Goal: Task Accomplishment & Management: Manage account settings

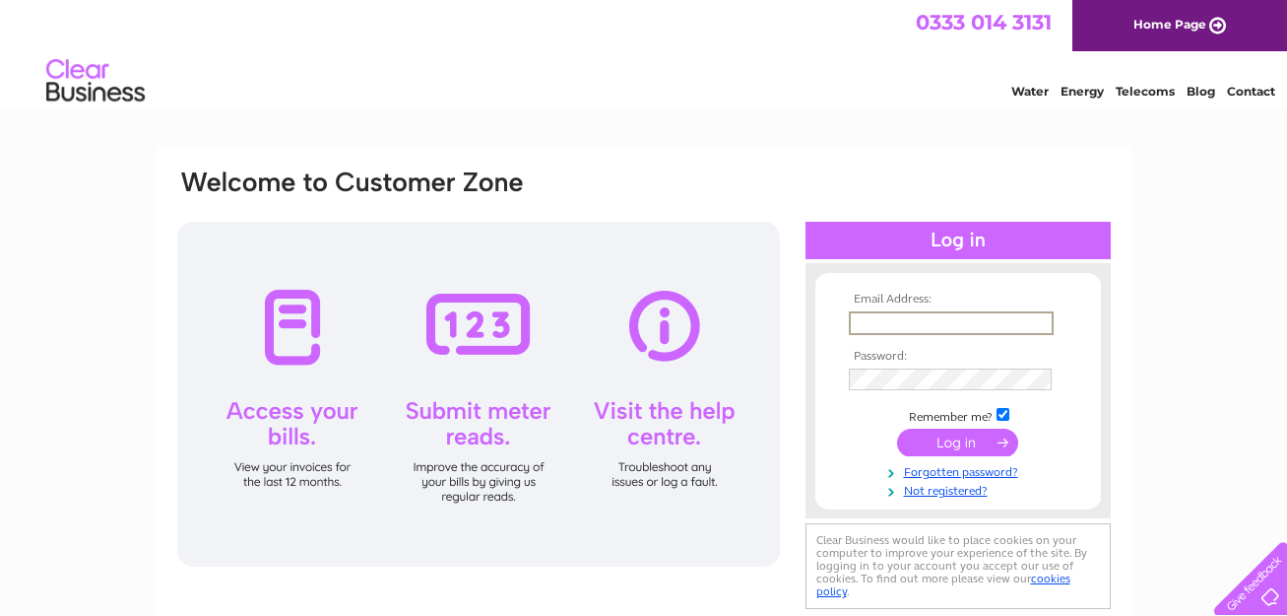
click at [931, 324] on input "text" at bounding box center [951, 323] width 205 height 24
type input "accounts@horticap.org"
click at [954, 437] on input "submit" at bounding box center [957, 442] width 121 height 28
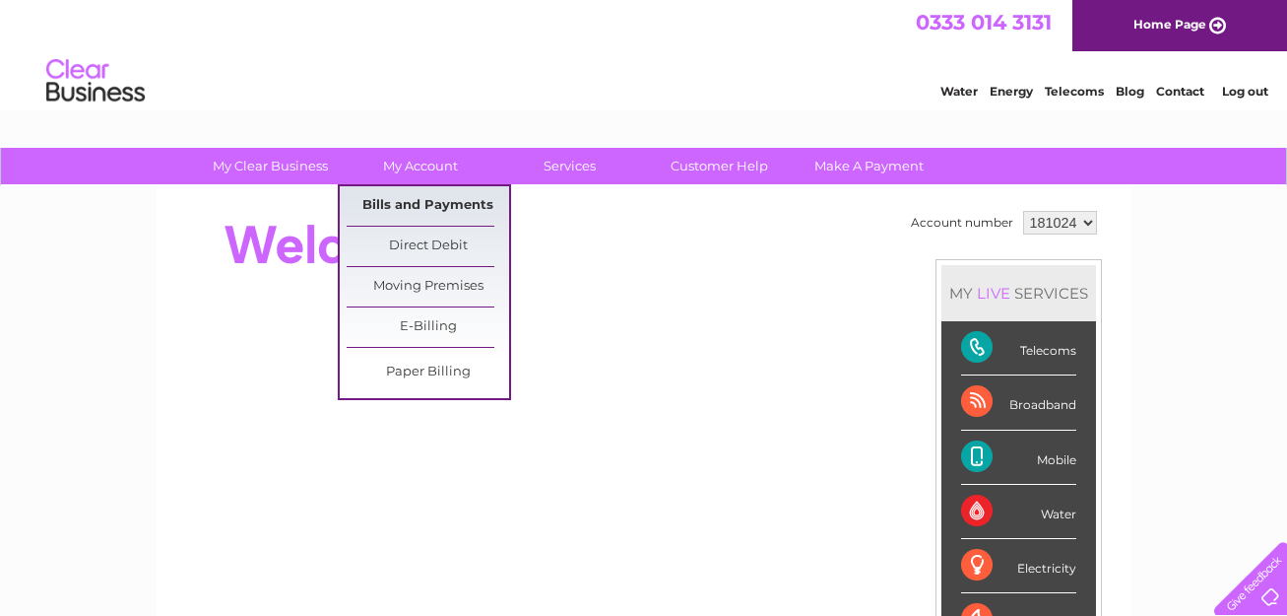
click at [419, 200] on link "Bills and Payments" at bounding box center [428, 205] width 163 height 39
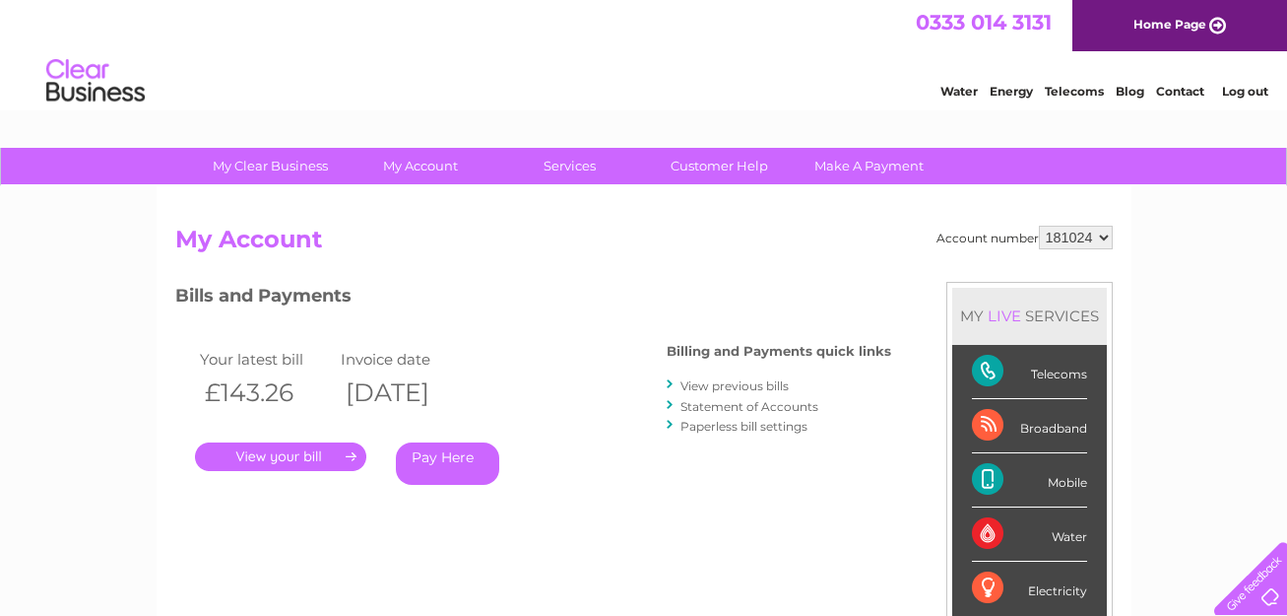
click at [279, 451] on link "." at bounding box center [280, 456] width 171 height 29
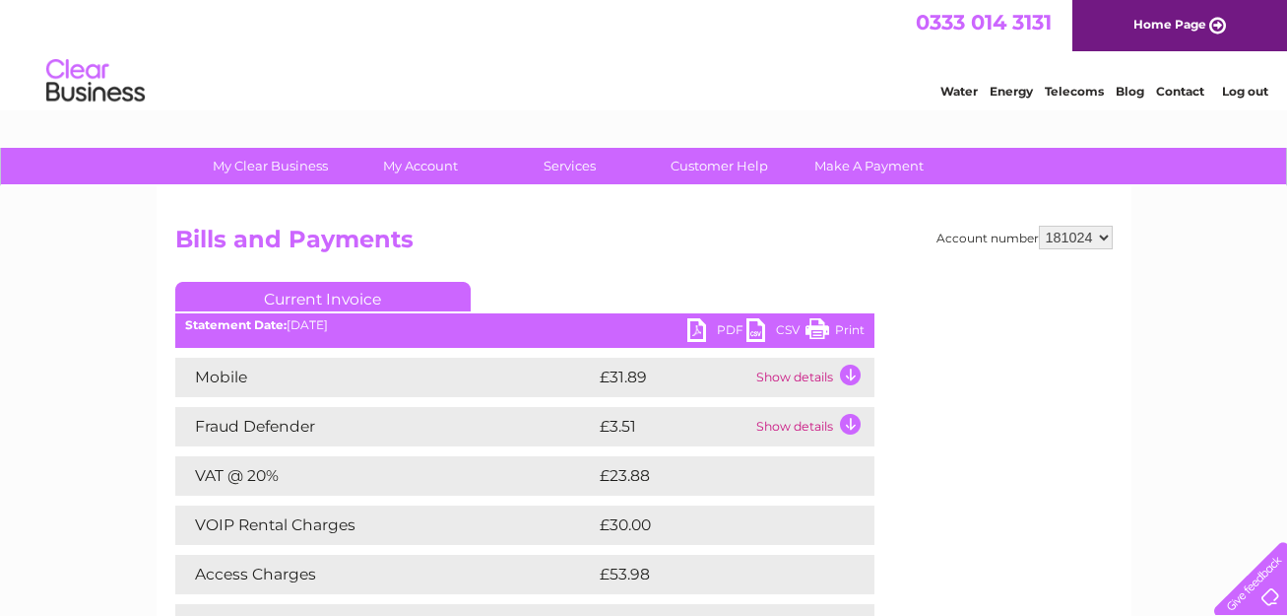
click at [843, 370] on td "Show details" at bounding box center [812, 377] width 123 height 39
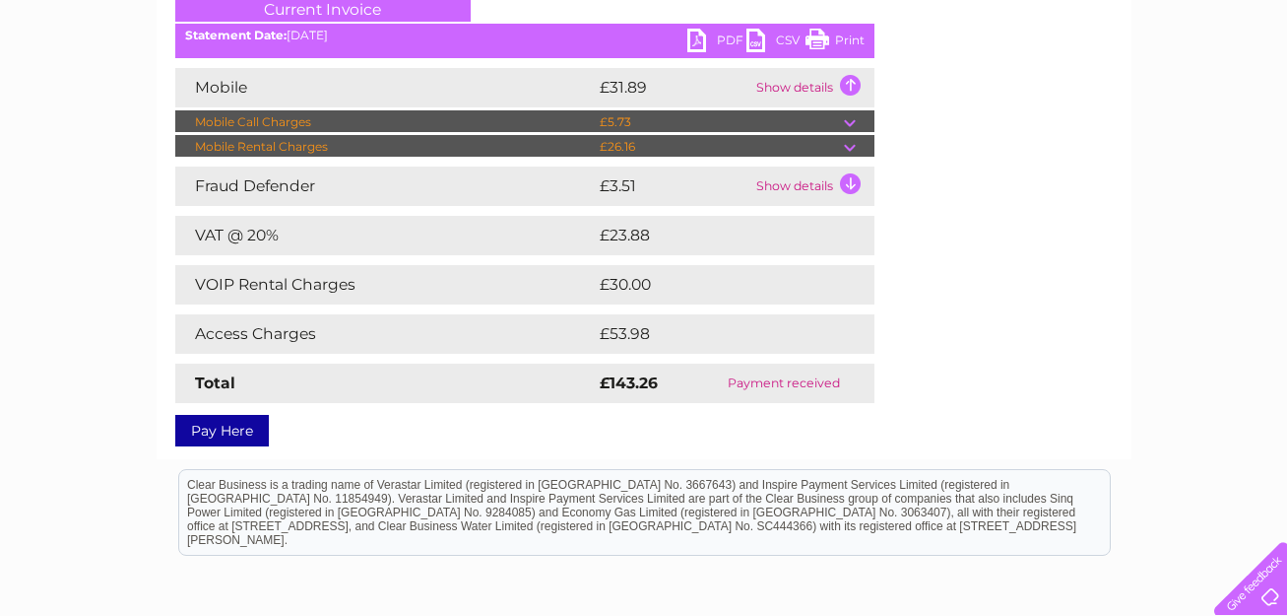
scroll to position [295, 0]
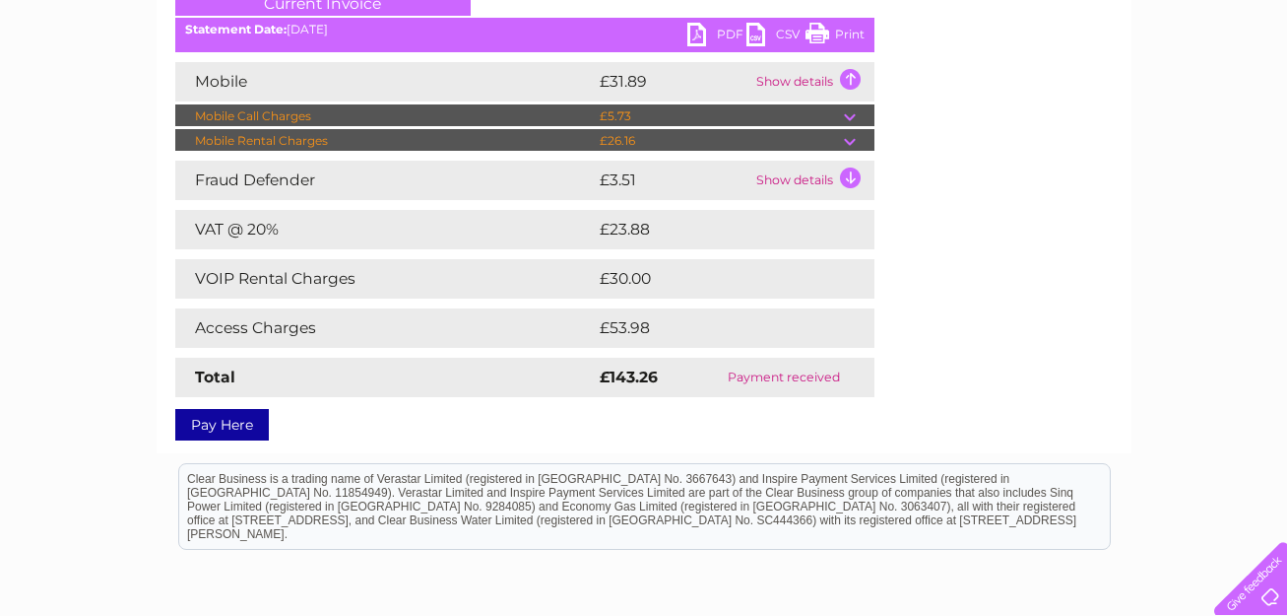
click at [779, 83] on td "Show details" at bounding box center [812, 81] width 123 height 39
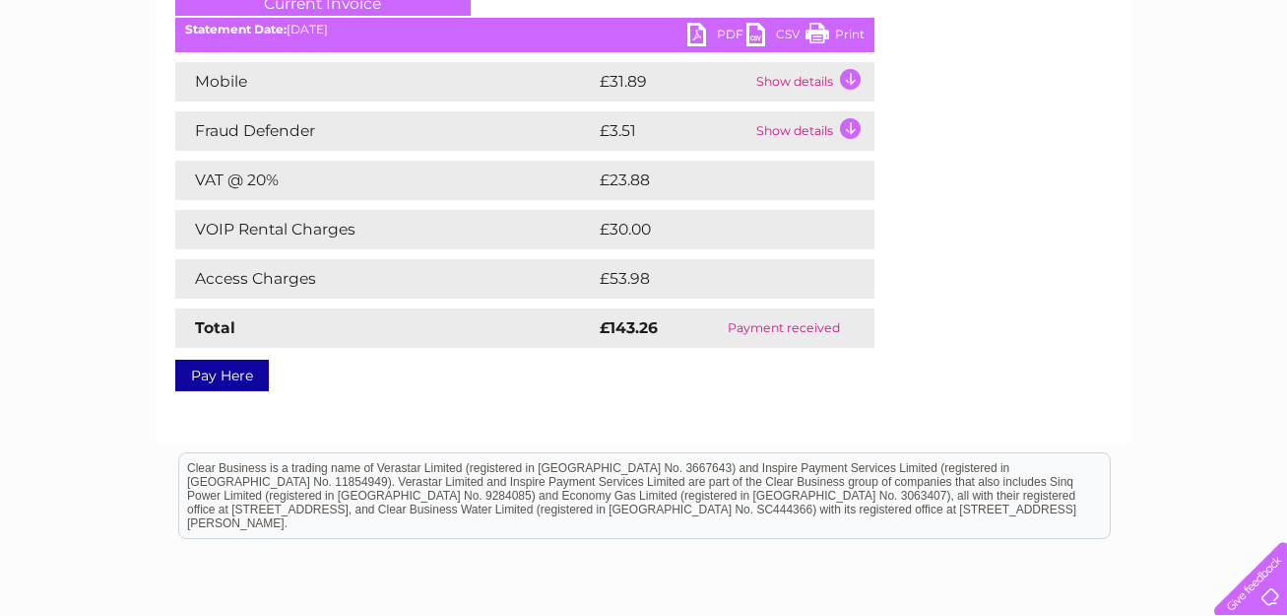
click at [779, 83] on td "Show details" at bounding box center [812, 81] width 123 height 39
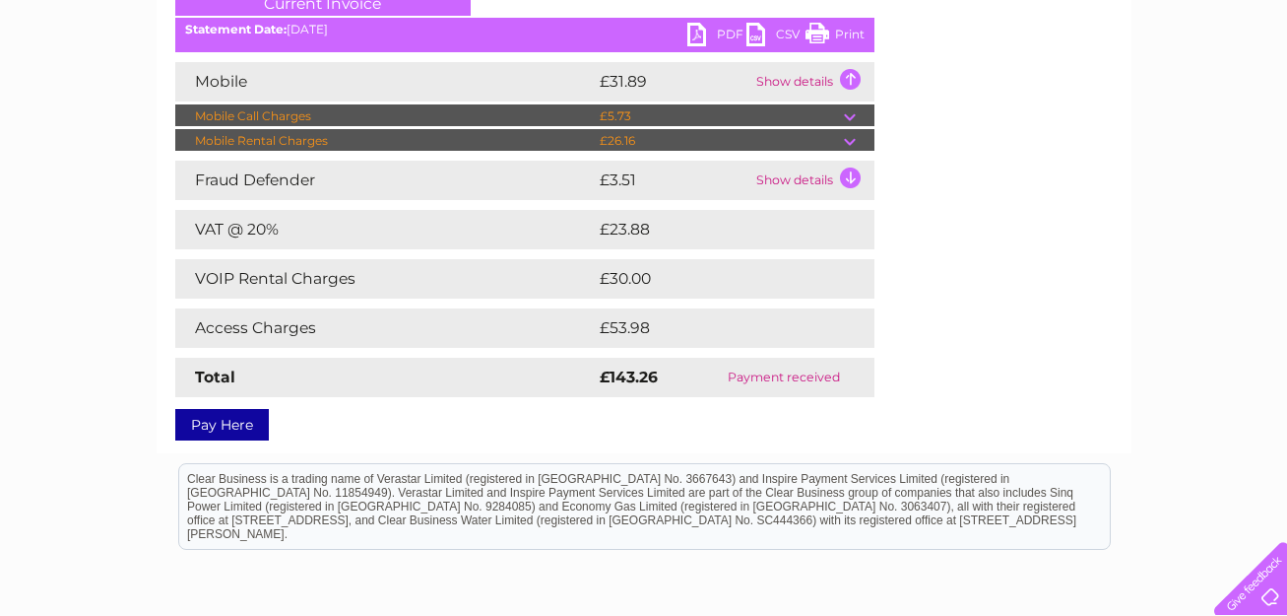
click at [850, 138] on td at bounding box center [859, 141] width 31 height 24
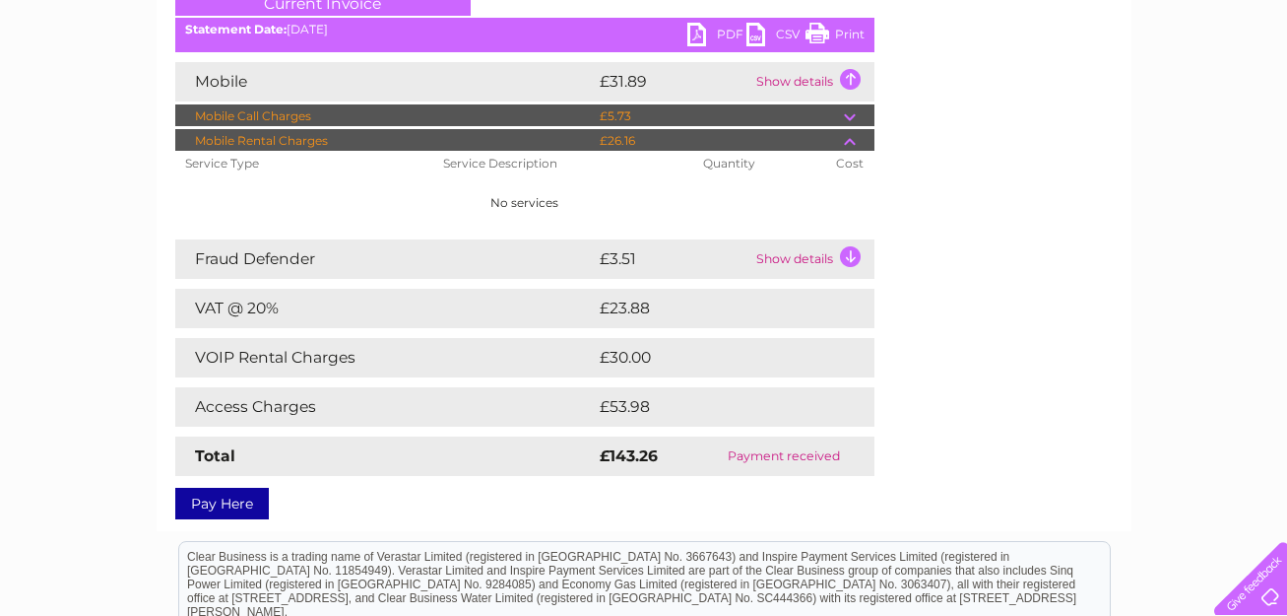
click at [853, 117] on td at bounding box center [859, 116] width 31 height 24
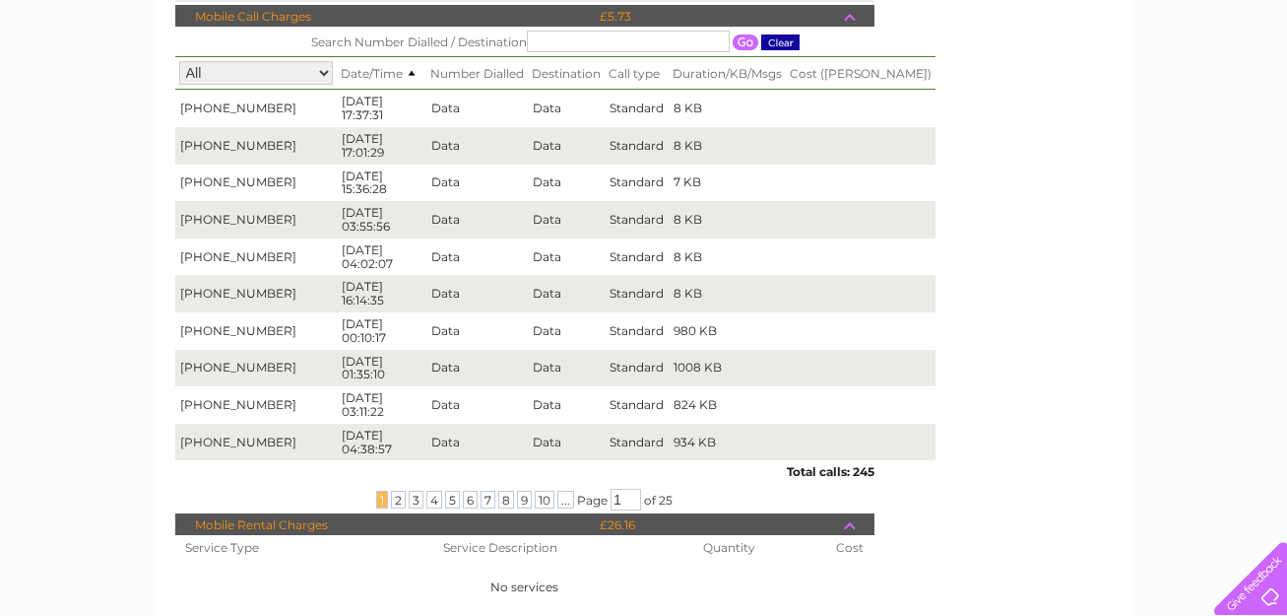
scroll to position [394, 0]
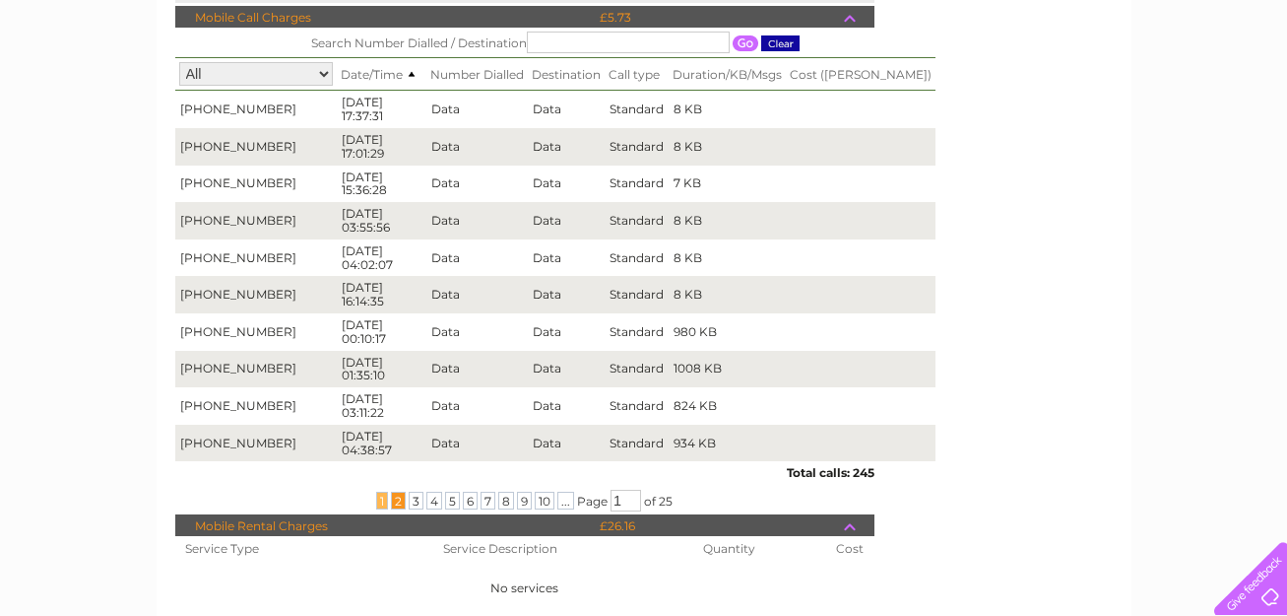
click at [396, 499] on span "2" at bounding box center [398, 500] width 15 height 18
click at [446, 500] on span "5" at bounding box center [452, 500] width 15 height 18
click at [490, 499] on span "7" at bounding box center [488, 500] width 15 height 18
click at [538, 501] on span "10" at bounding box center [545, 500] width 20 height 18
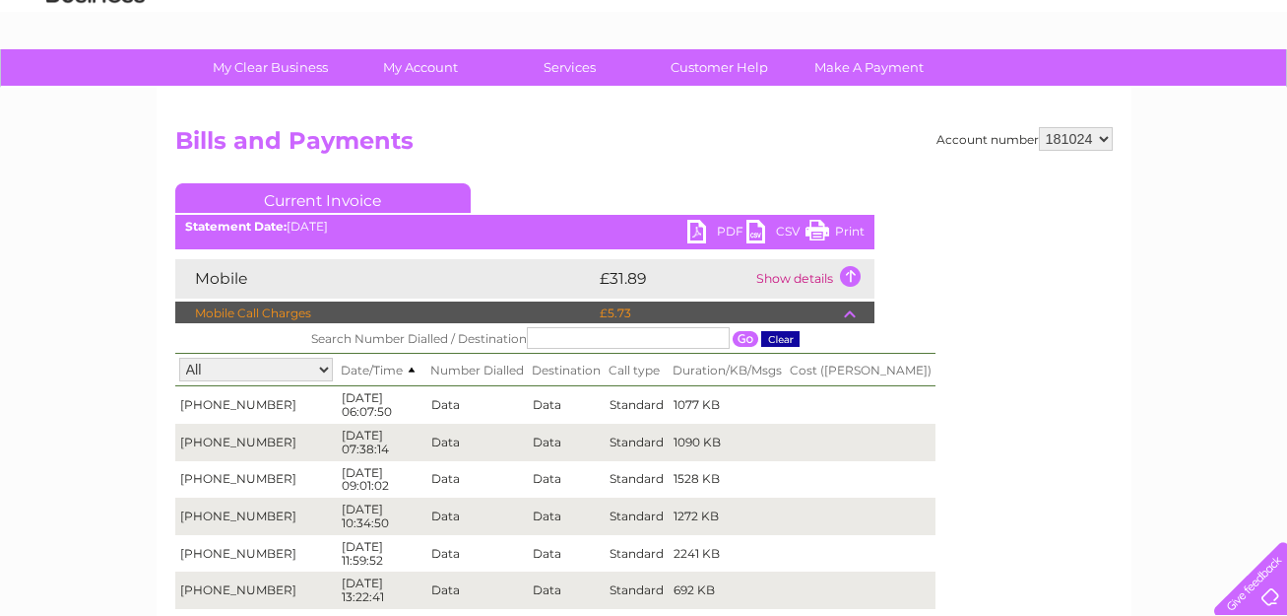
scroll to position [0, 0]
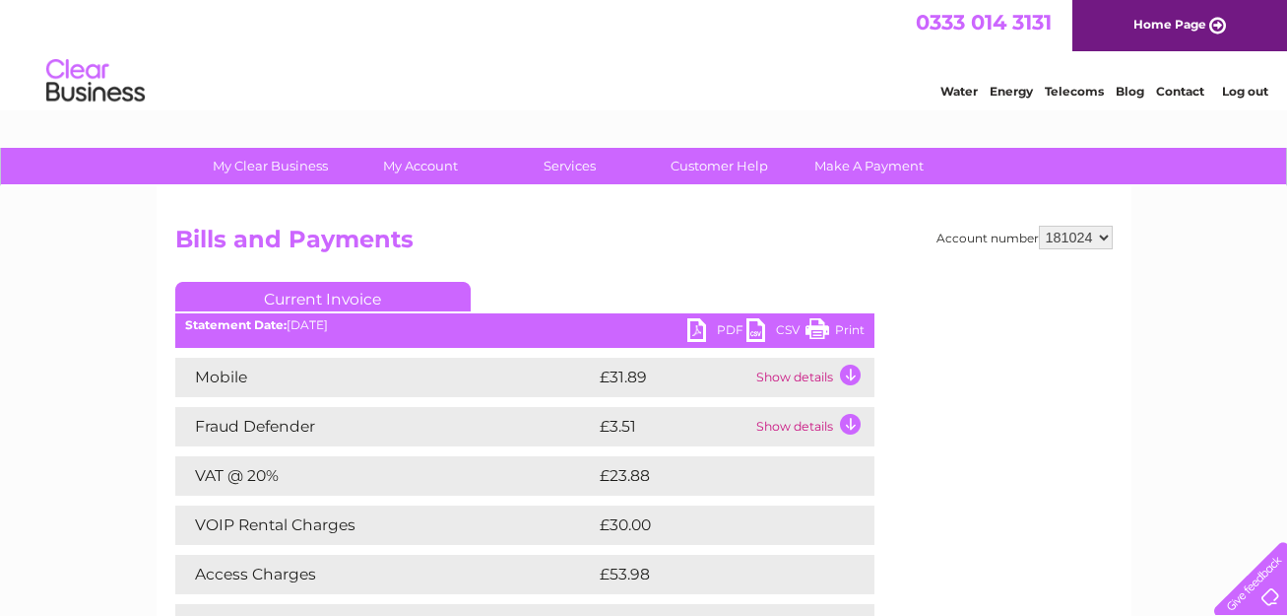
click at [1235, 92] on link "Log out" at bounding box center [1245, 91] width 46 height 15
